Goal: Browse casually

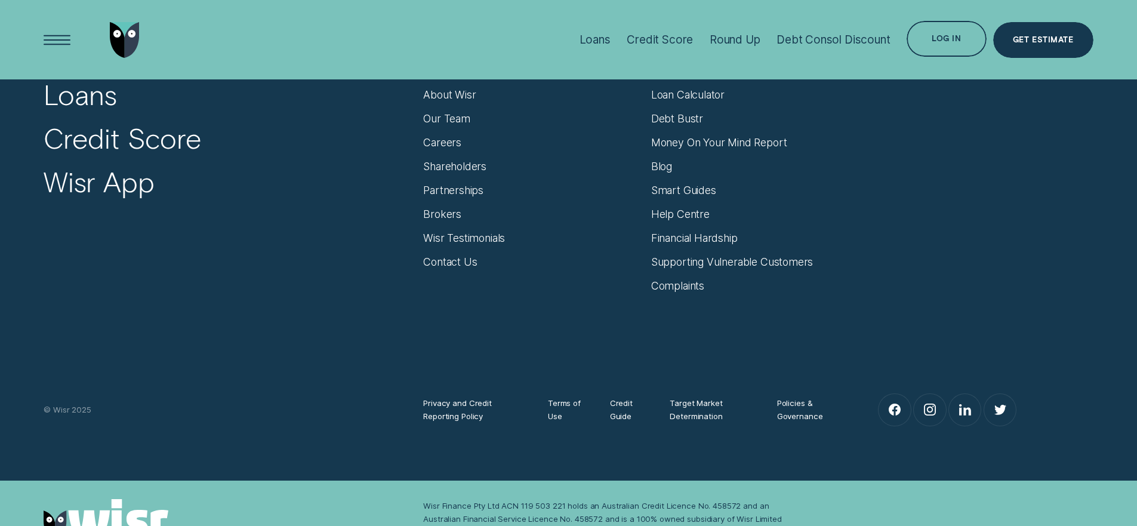
scroll to position [5137, 0]
click at [482, 241] on div "Wisr Testimonials" at bounding box center [464, 238] width 82 height 13
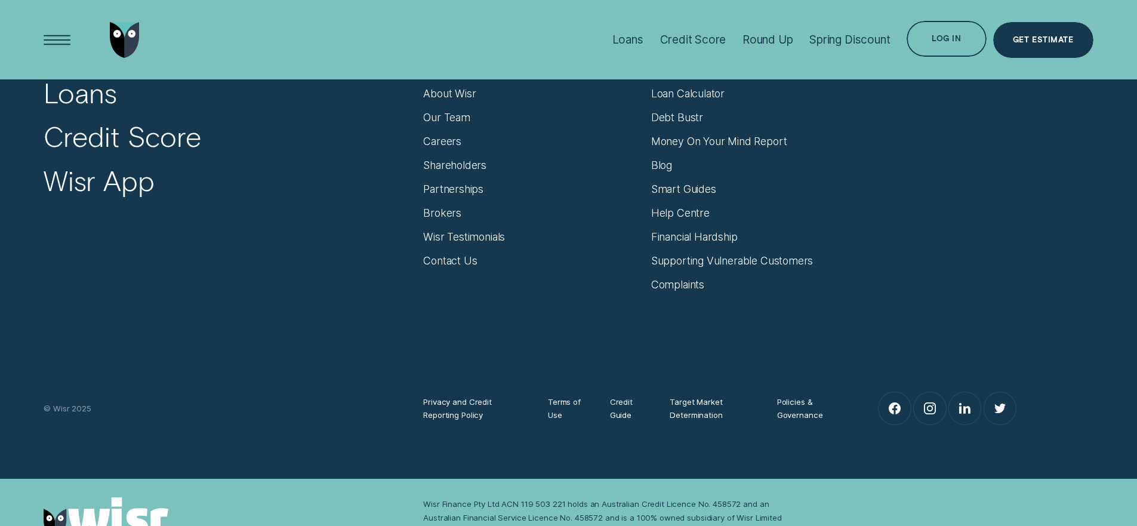
scroll to position [3270, 0]
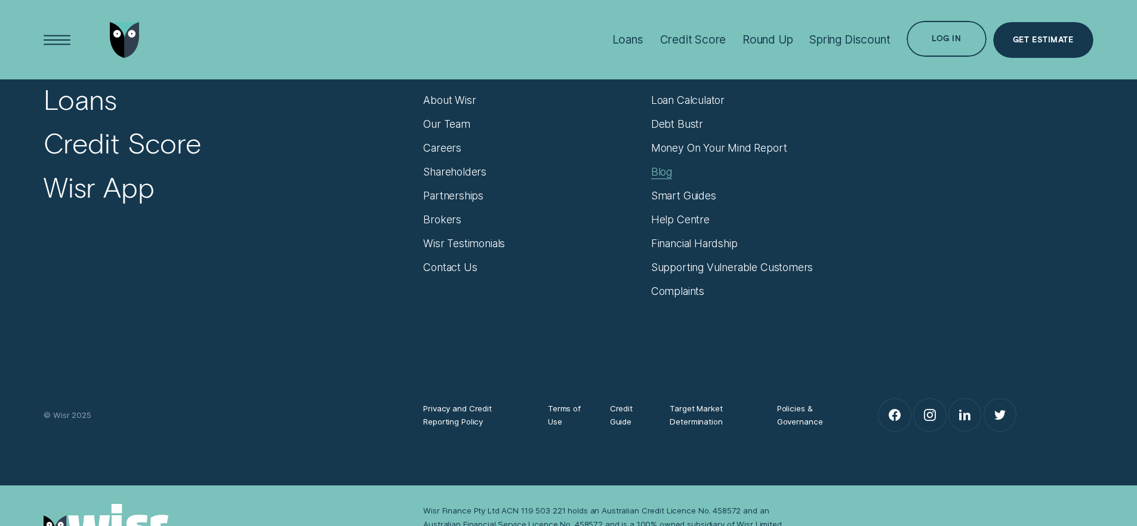
click at [662, 165] on div "Blog" at bounding box center [661, 171] width 21 height 13
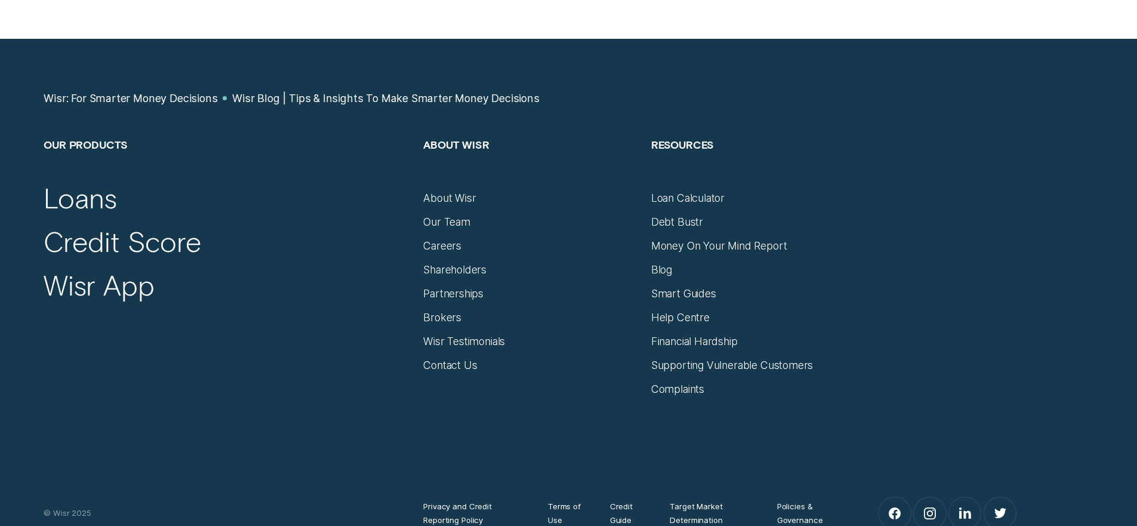
scroll to position [6330, 0]
